Goal: Task Accomplishment & Management: Manage account settings

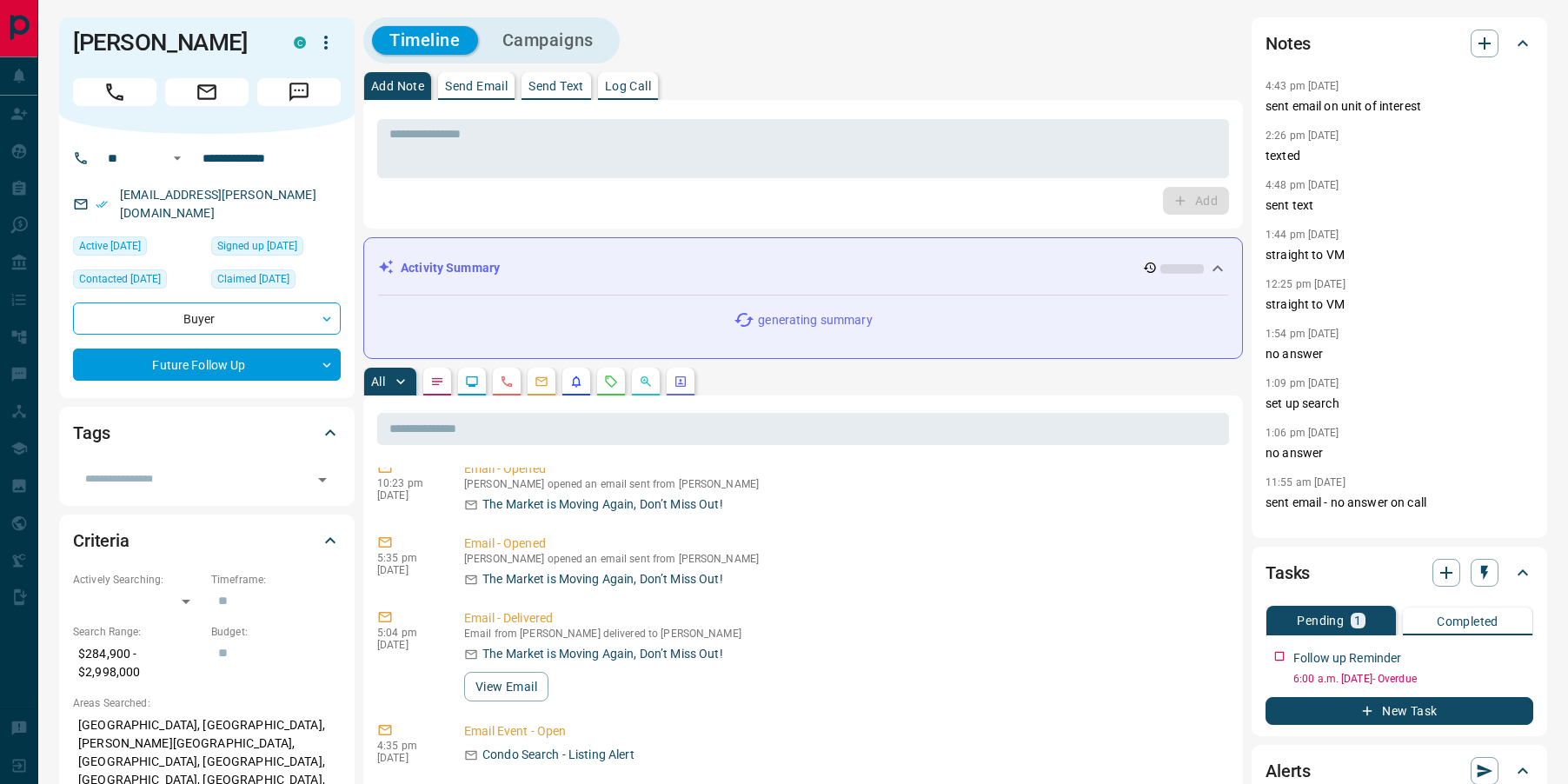
scroll to position [109, 0]
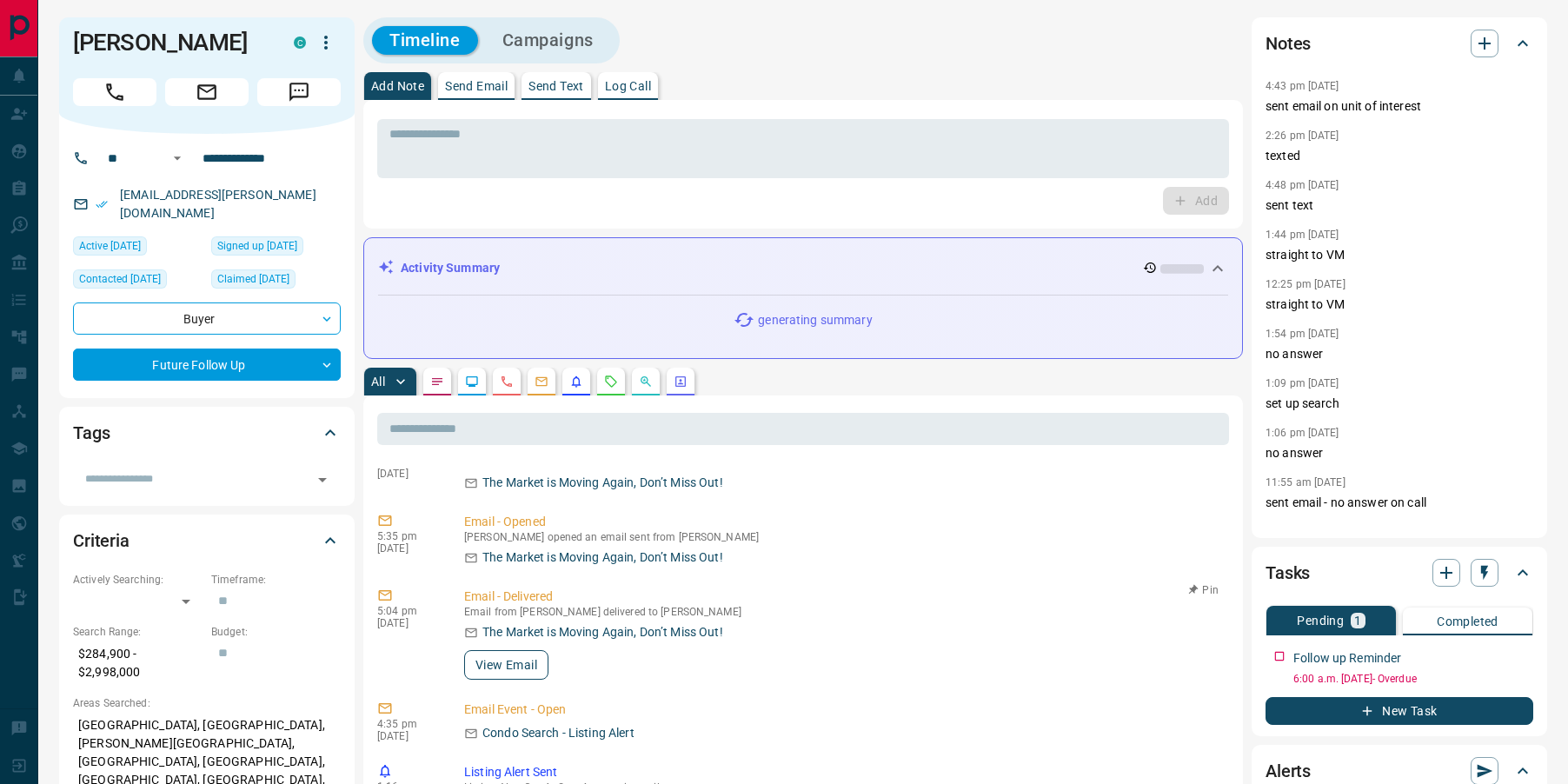
click at [499, 659] on button "View Email" at bounding box center [506, 664] width 84 height 29
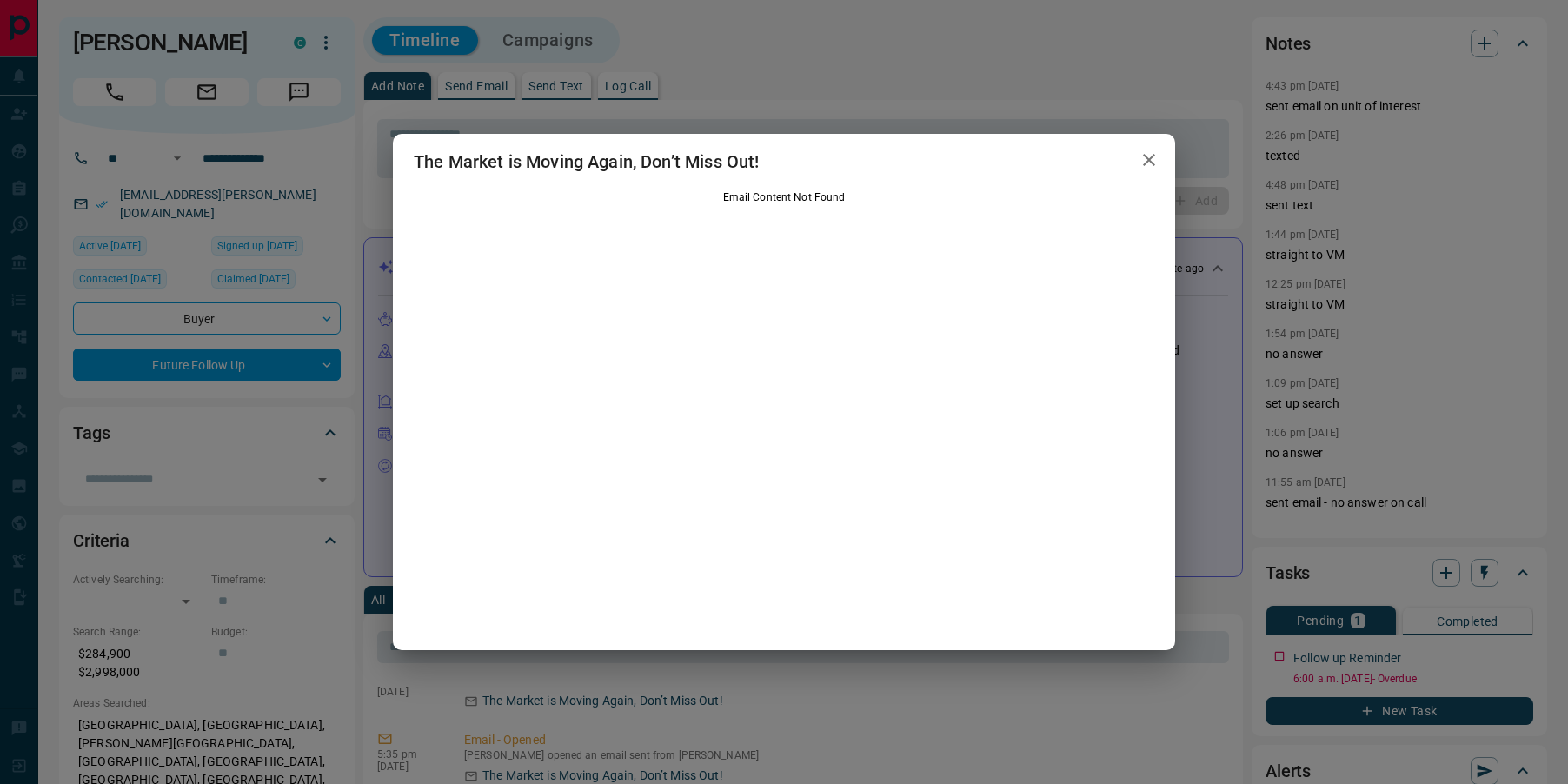
click at [1150, 158] on icon "button" at bounding box center [1148, 159] width 12 height 12
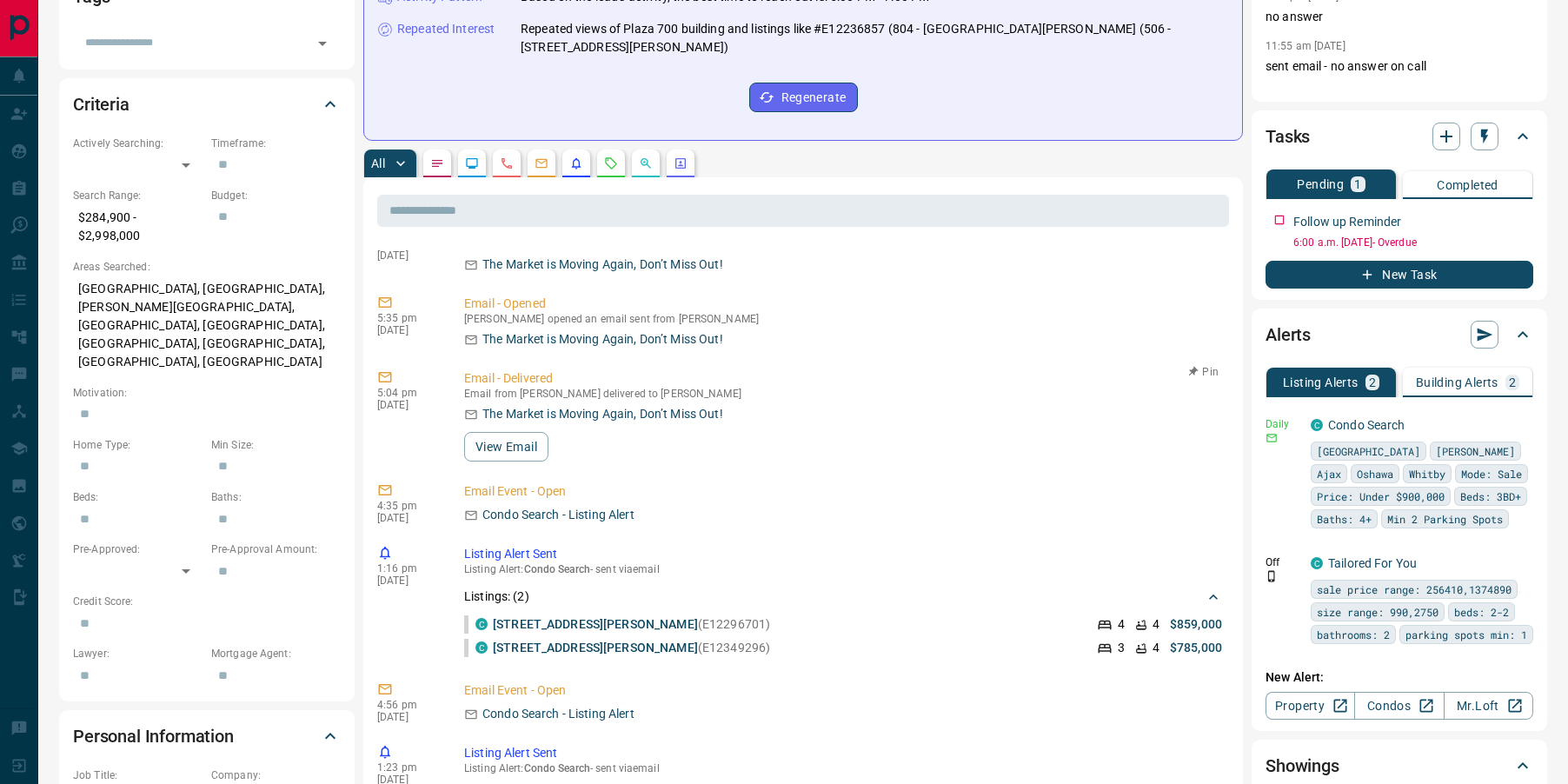
scroll to position [473, 0]
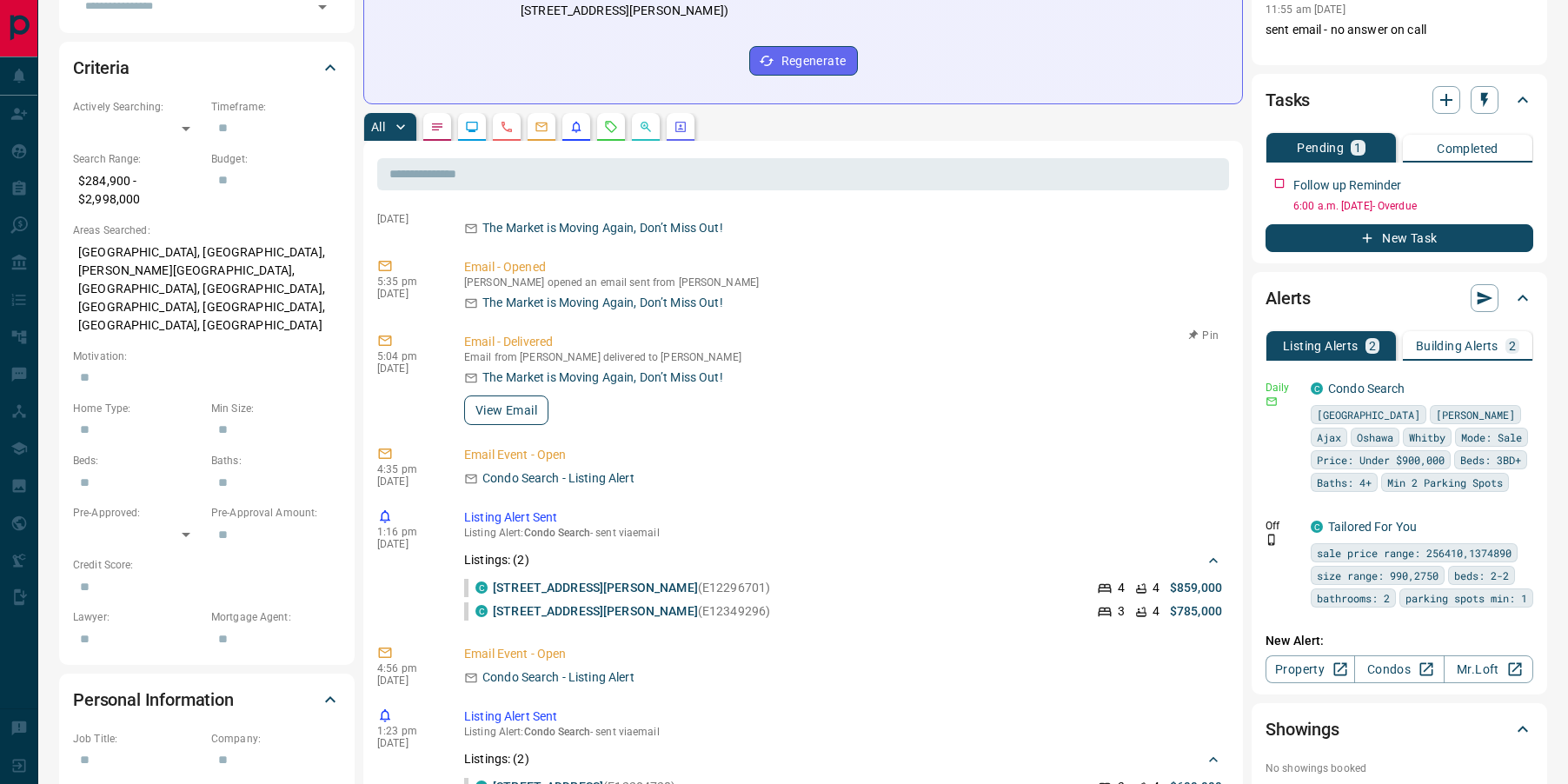
click at [521, 396] on button "View Email" at bounding box center [506, 410] width 84 height 29
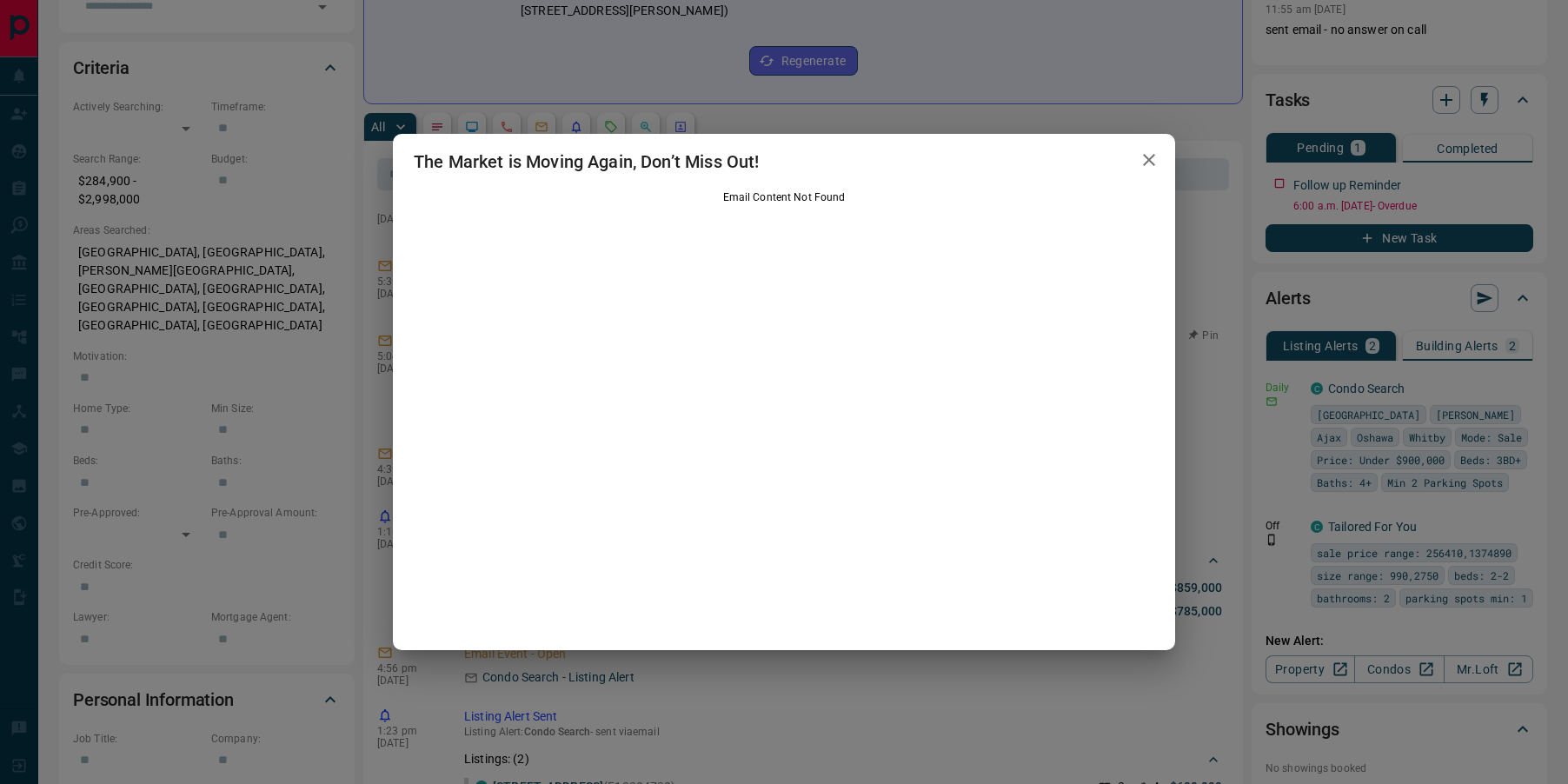
click at [1156, 165] on icon "button" at bounding box center [1149, 160] width 21 height 21
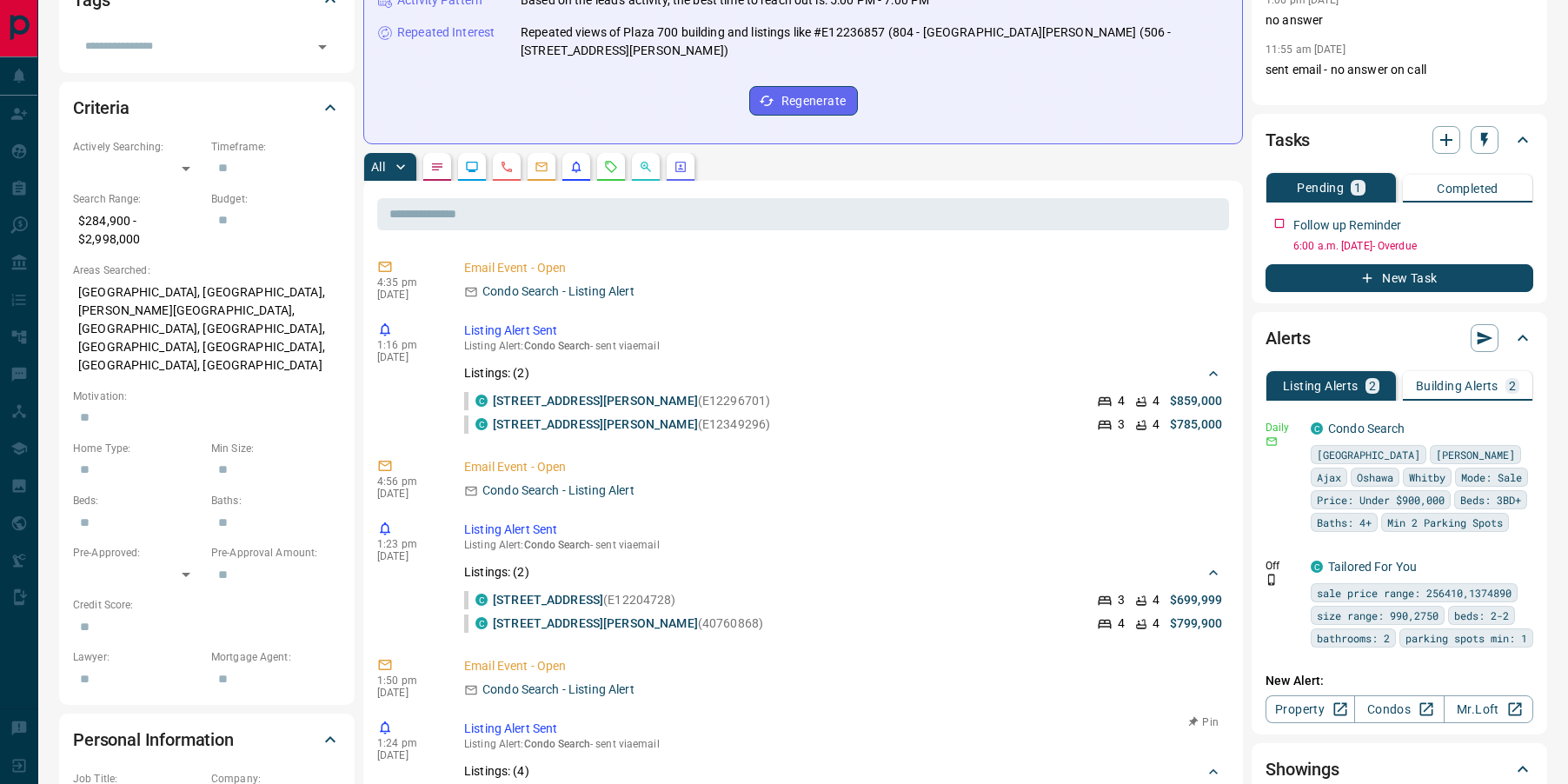
scroll to position [0, 0]
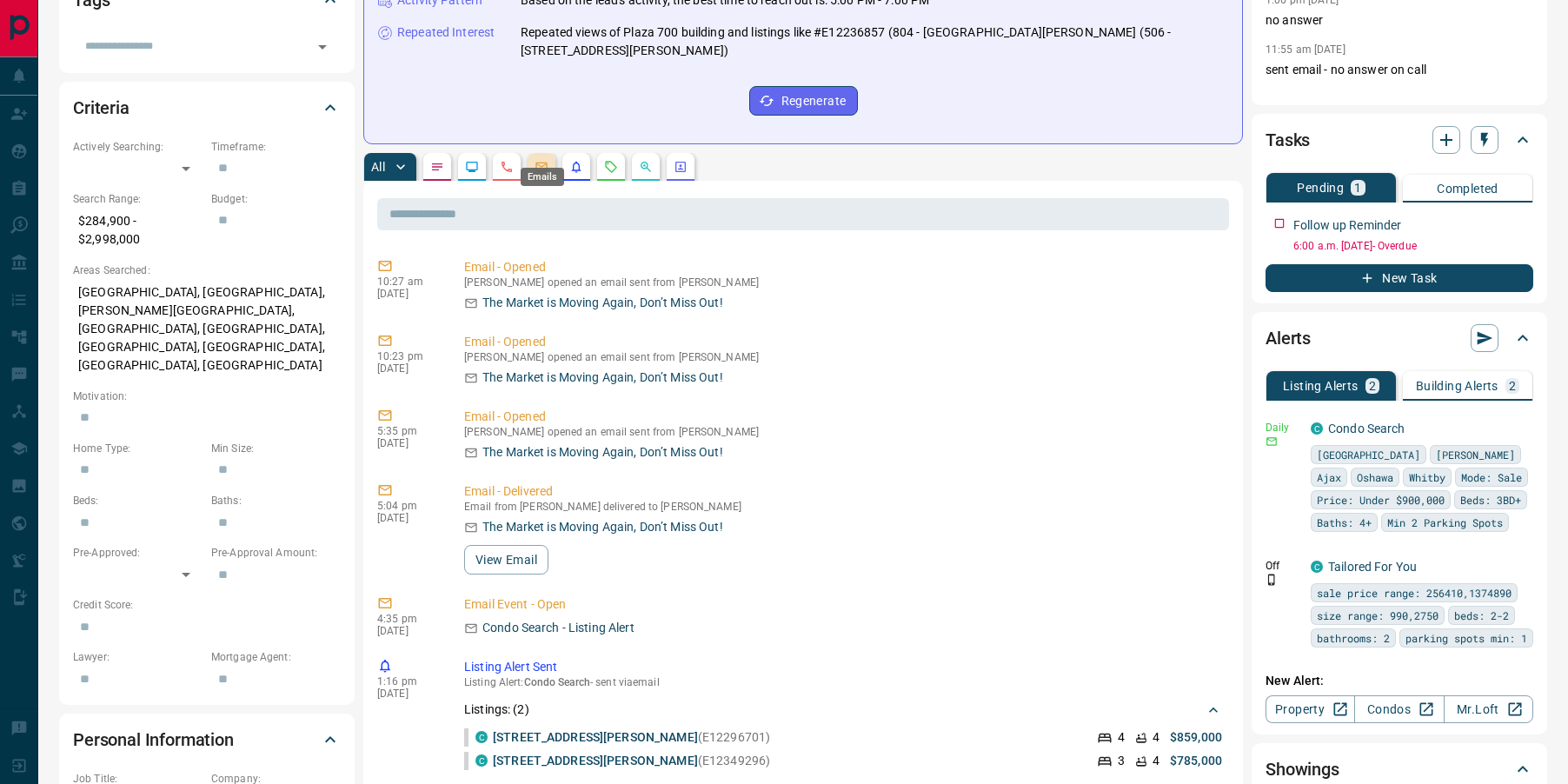
click at [535, 160] on icon "Emails" at bounding box center [541, 167] width 14 height 14
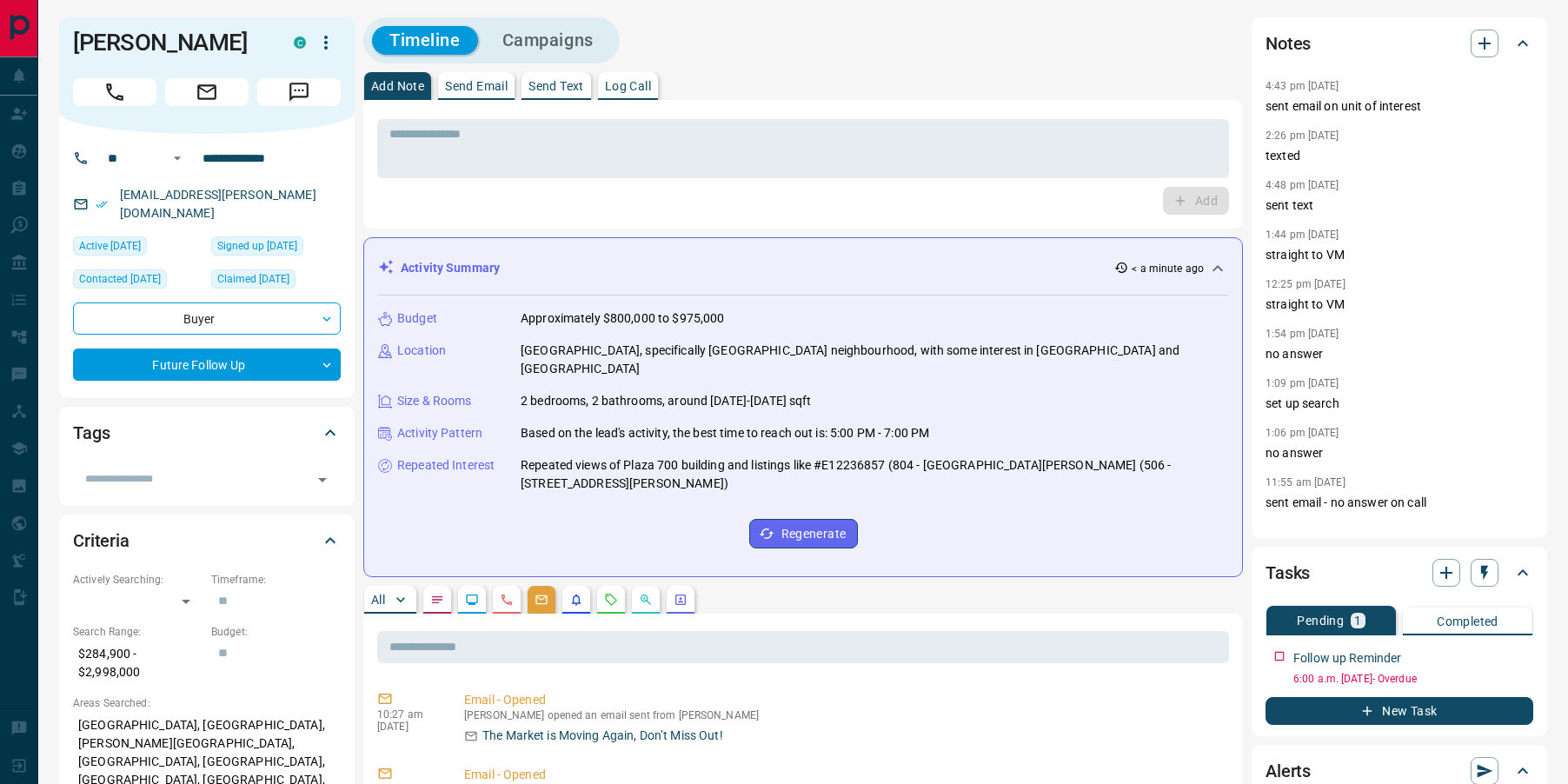
click at [383, 593] on p "All" at bounding box center [378, 599] width 14 height 12
click at [576, 91] on p "Send Text" at bounding box center [556, 85] width 56 height 12
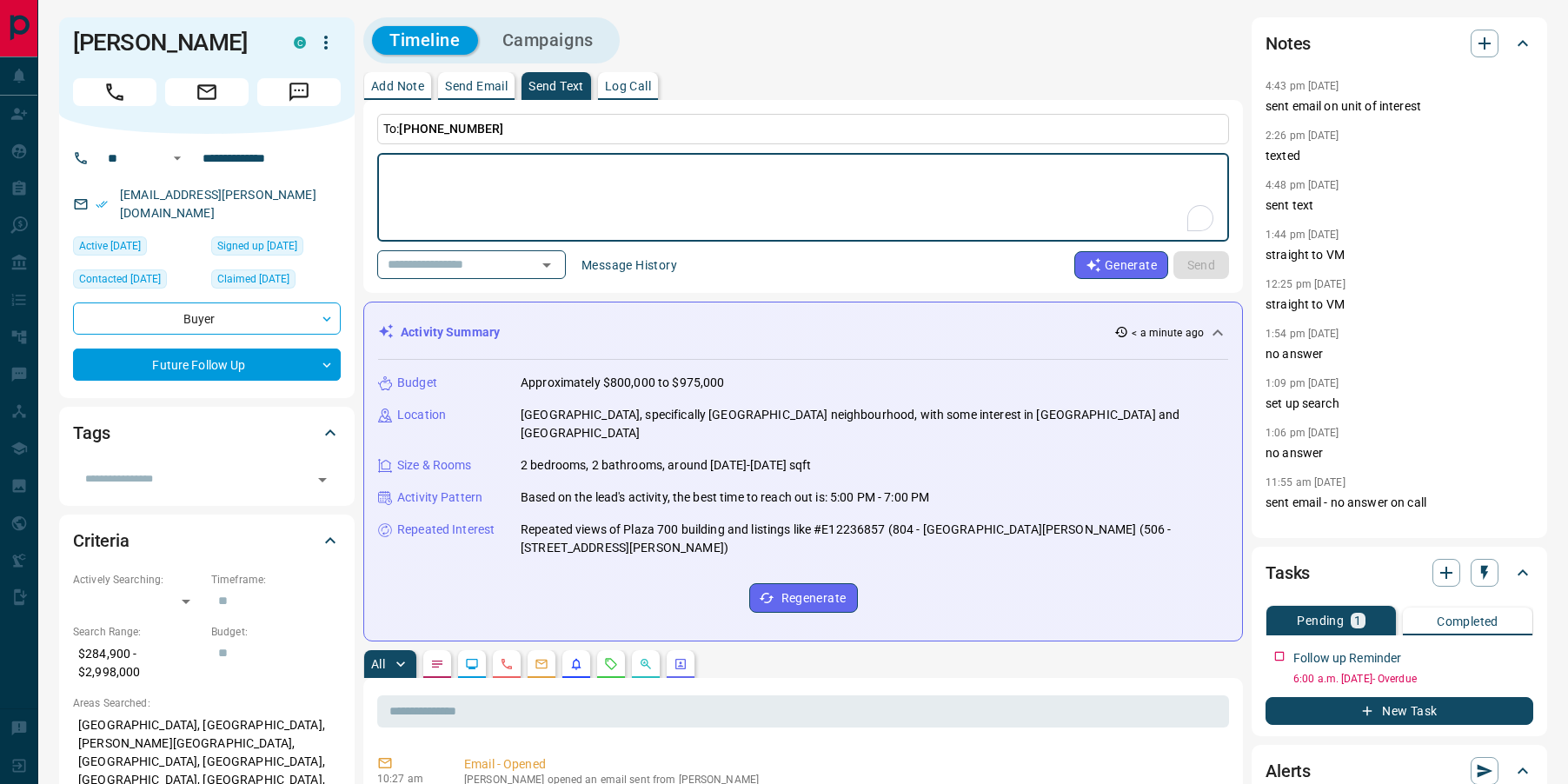
click at [612, 271] on button "Message History" at bounding box center [629, 265] width 117 height 28
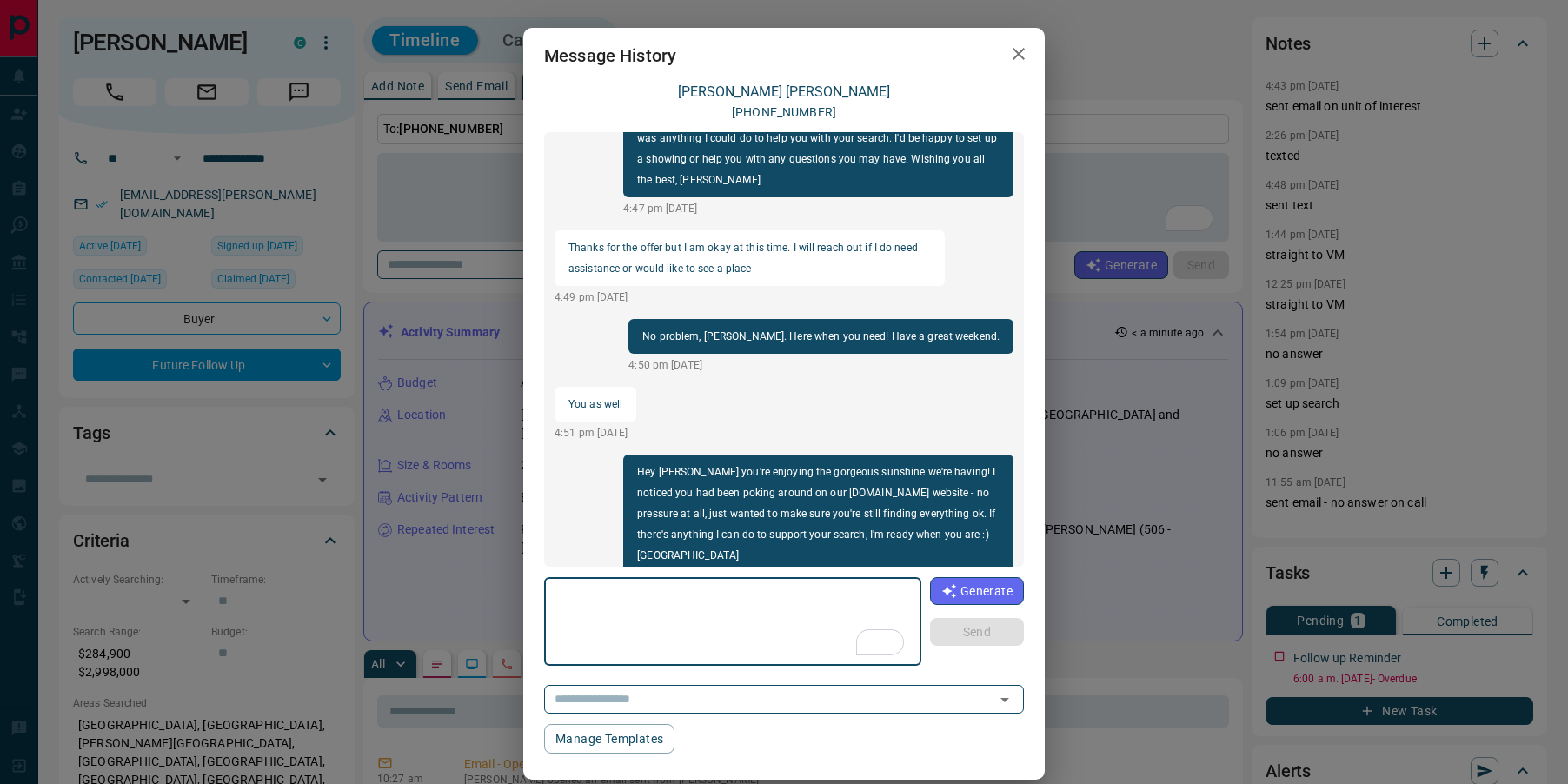
scroll to position [125, 0]
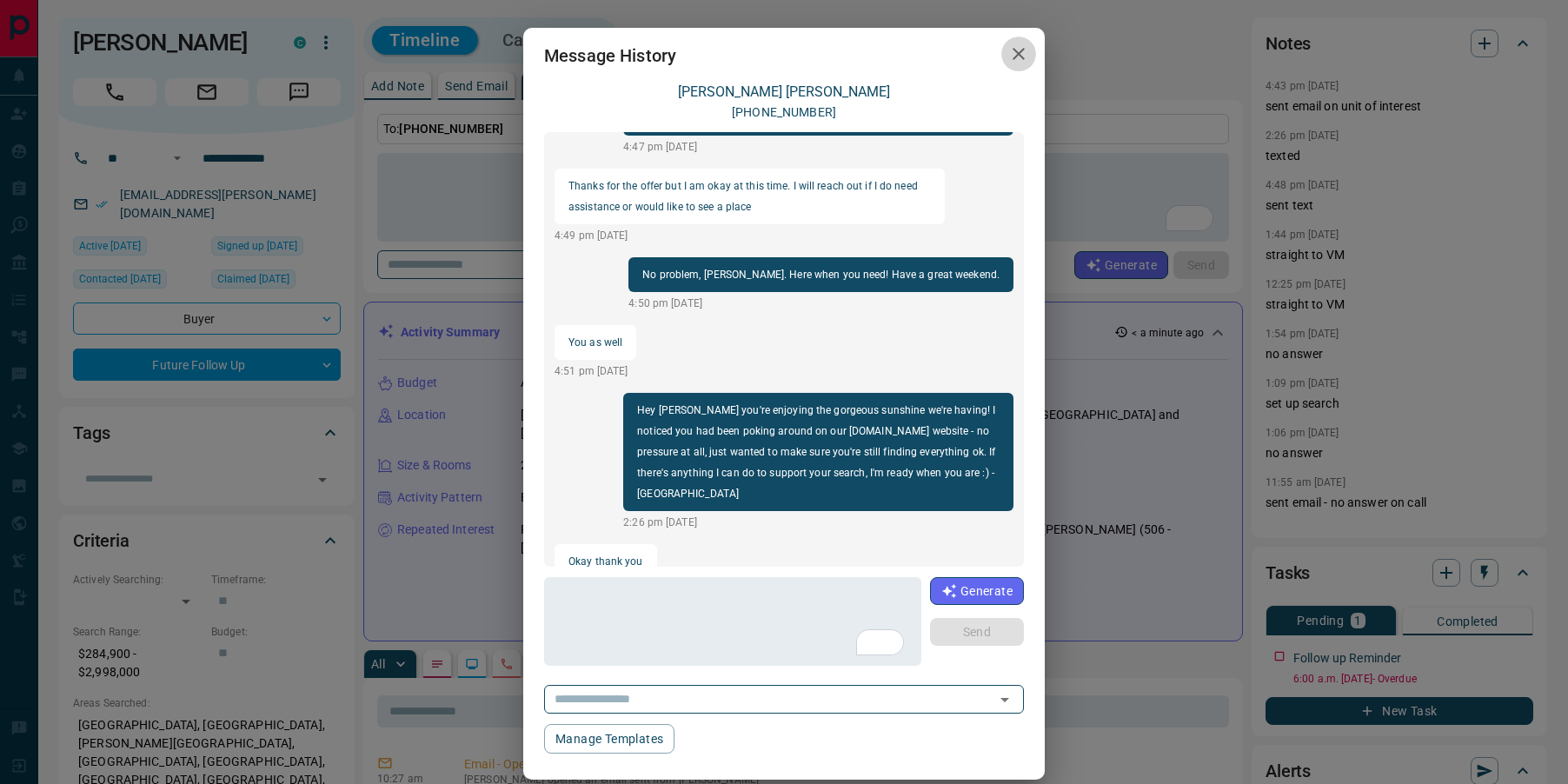
click at [1022, 49] on icon "button" at bounding box center [1018, 53] width 12 height 12
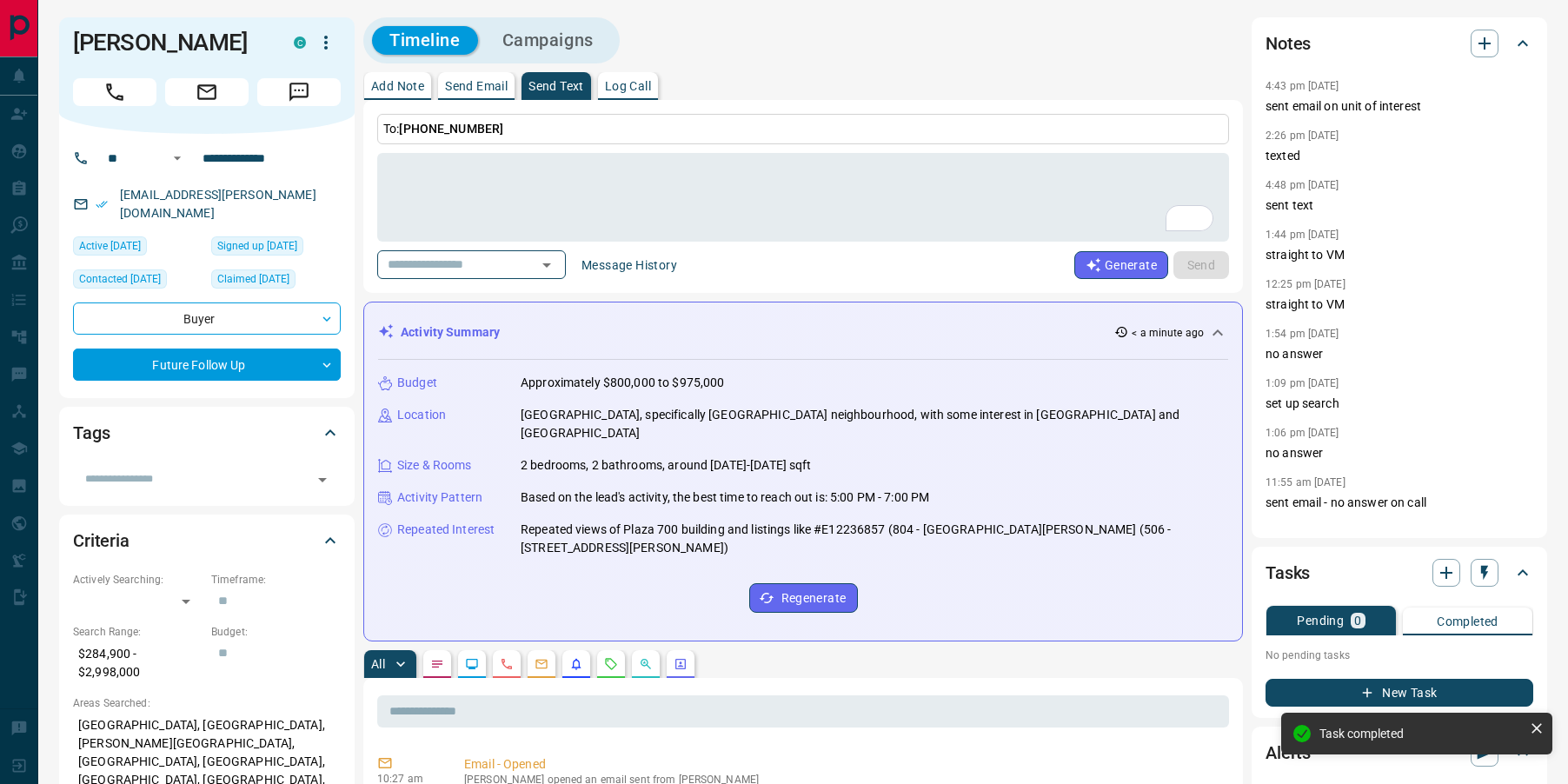
click at [469, 657] on icon "Lead Browsing Activity" at bounding box center [472, 663] width 14 height 14
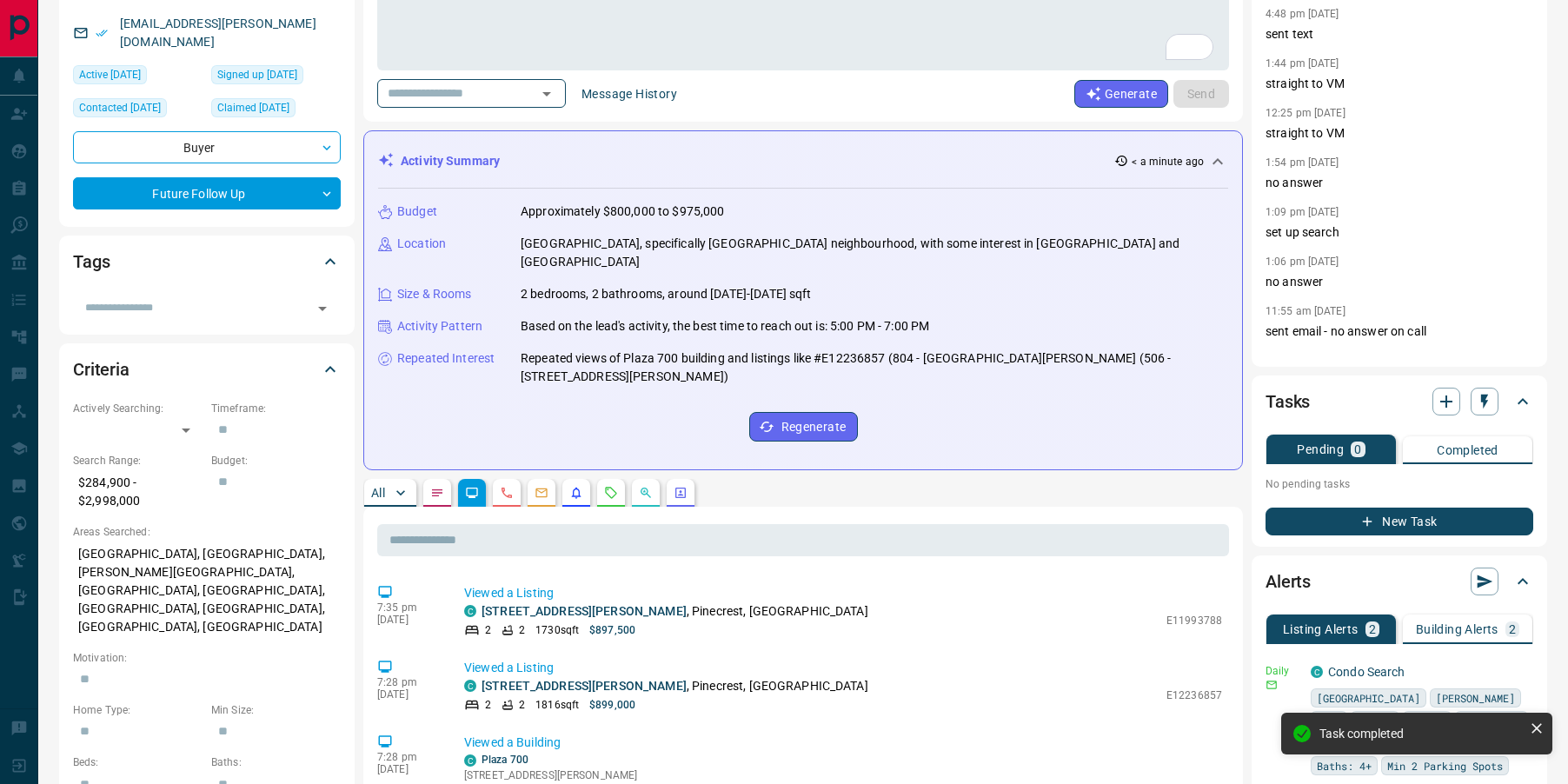
scroll to position [167, 0]
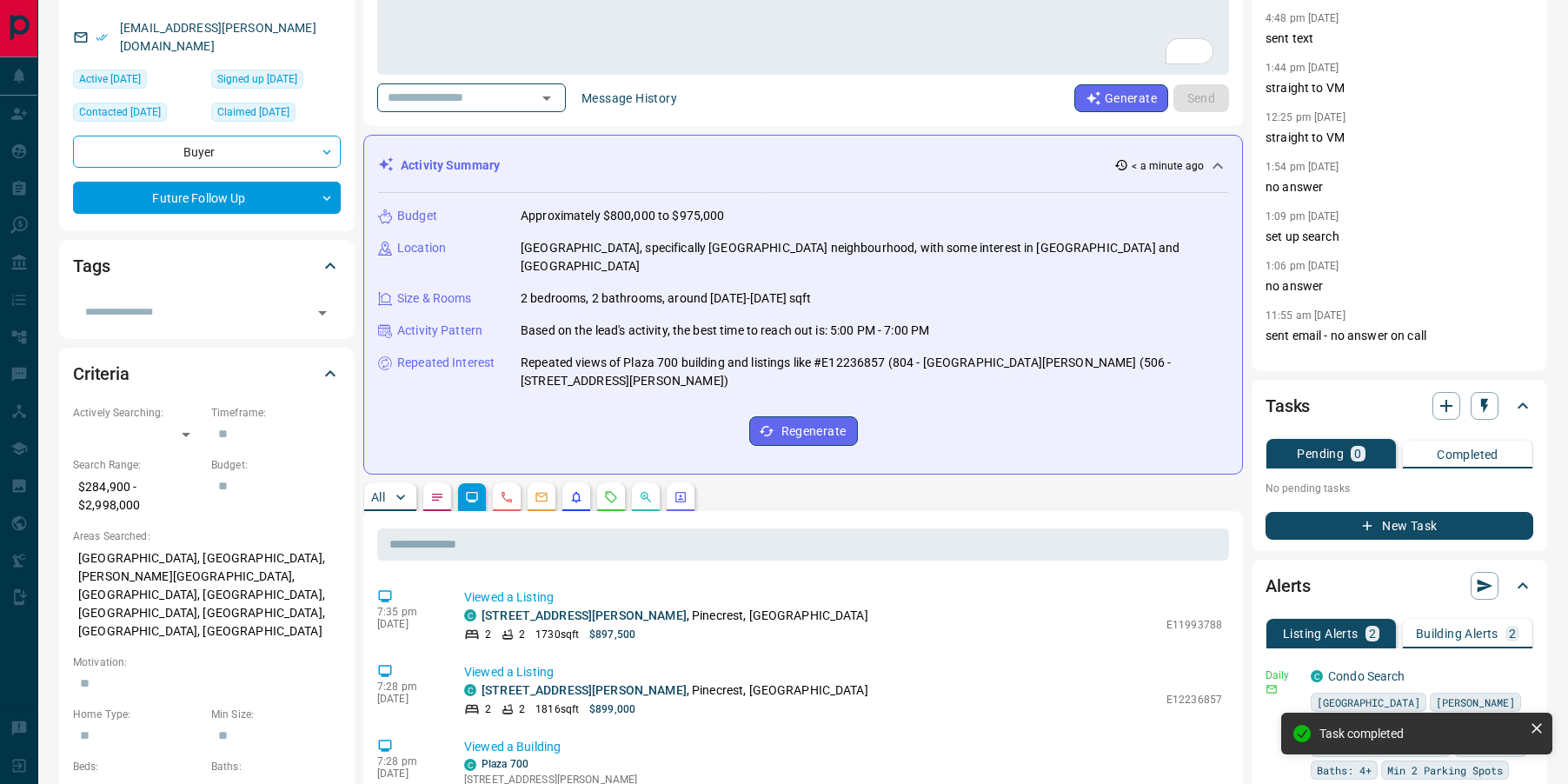
click at [377, 491] on p "All" at bounding box center [378, 496] width 14 height 12
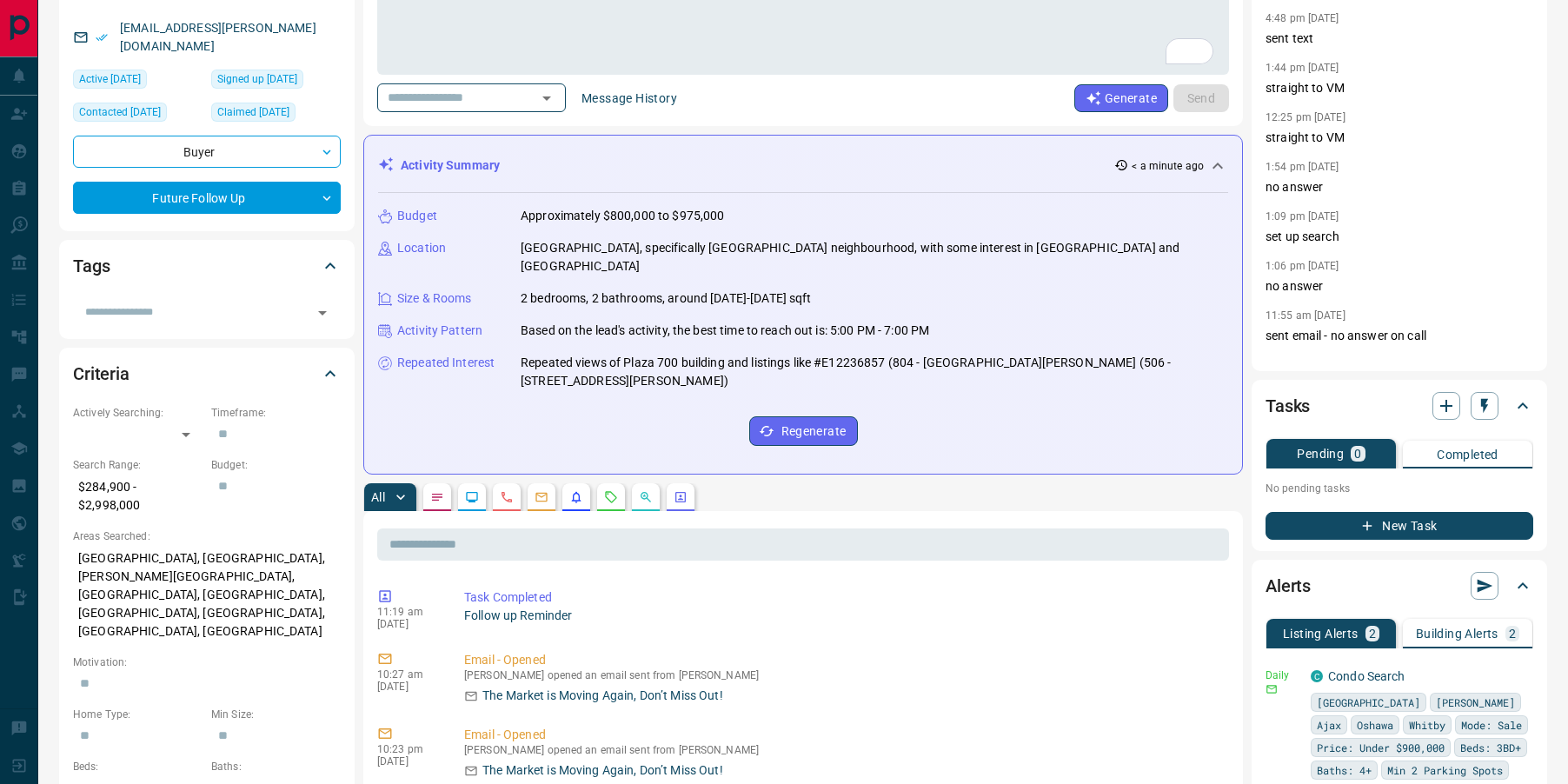
scroll to position [0, 0]
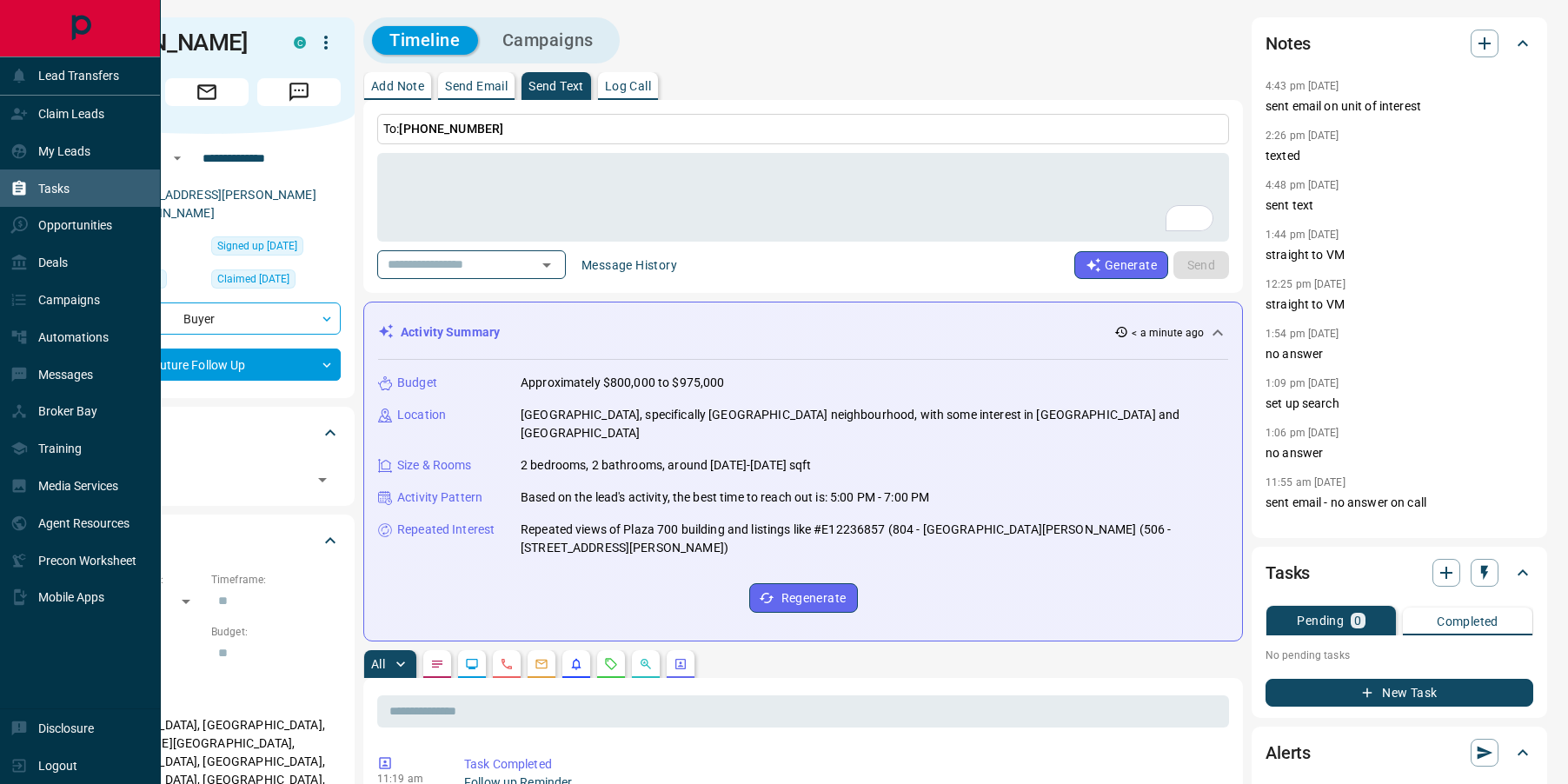
click at [49, 190] on p "Tasks" at bounding box center [53, 188] width 31 height 14
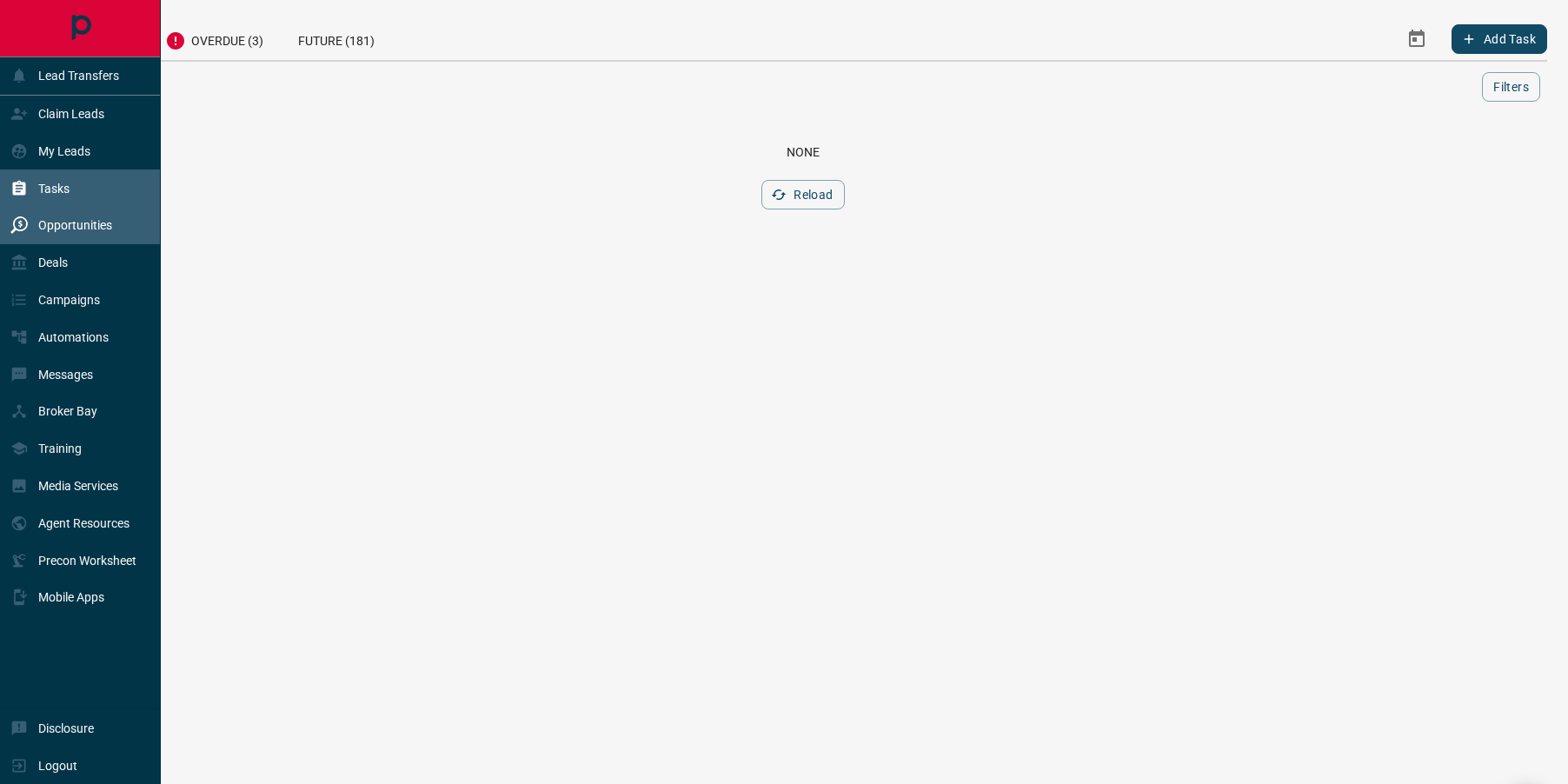
click at [23, 223] on icon at bounding box center [19, 225] width 17 height 17
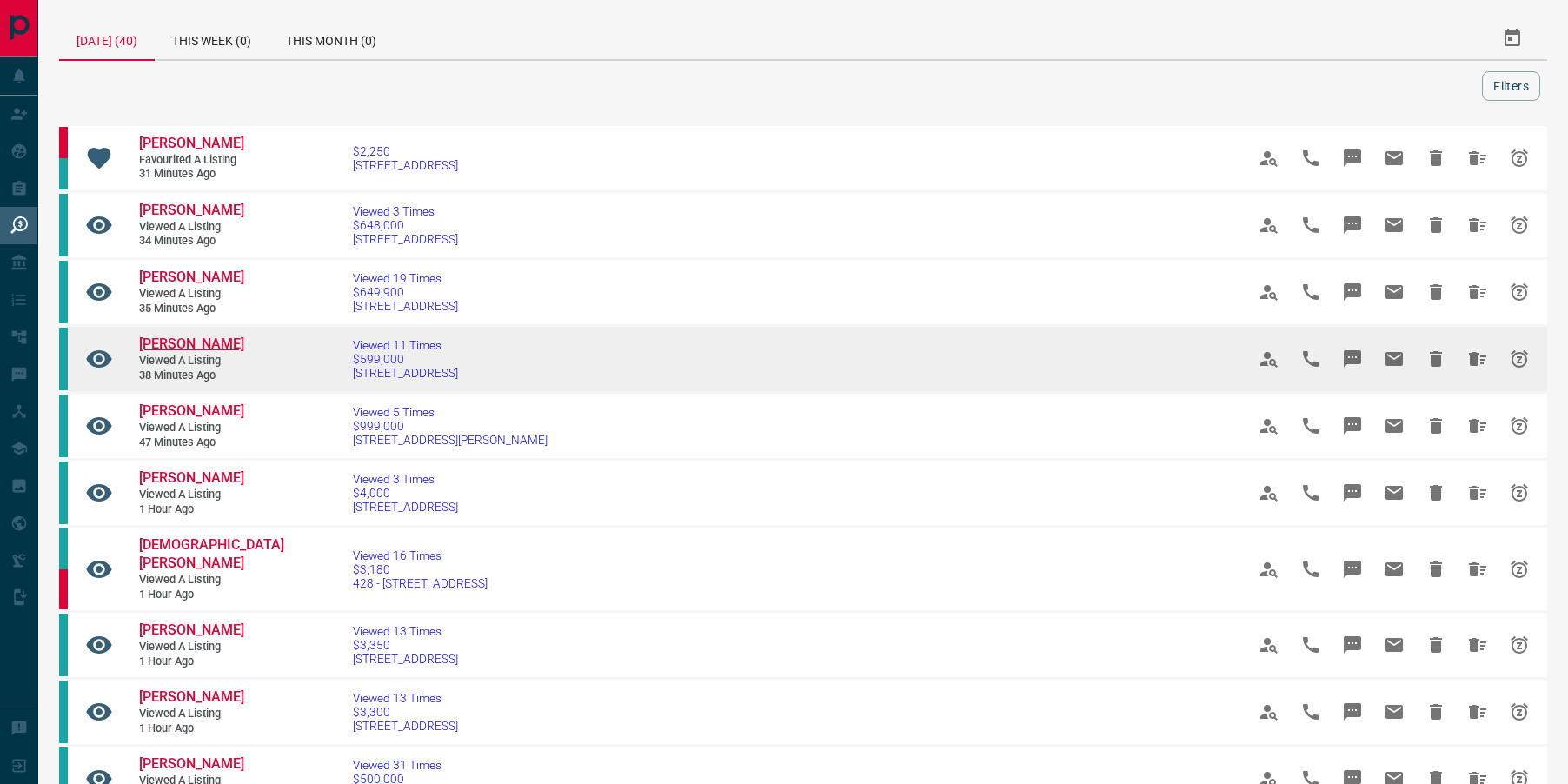
click at [201, 346] on span "[PERSON_NAME]" at bounding box center [192, 343] width 105 height 16
